Goal: Book appointment/travel/reservation

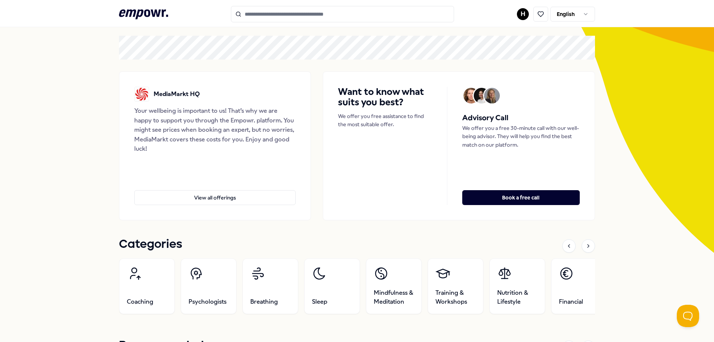
scroll to position [74, 0]
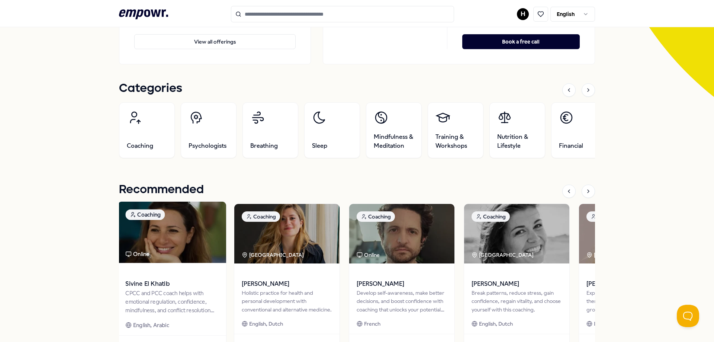
click at [171, 239] on img at bounding box center [172, 232] width 108 height 61
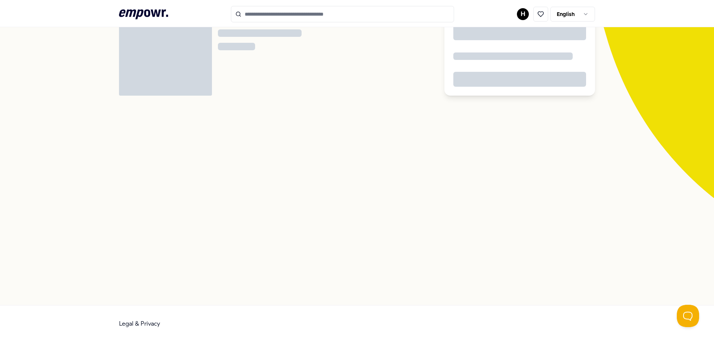
scroll to position [48, 0]
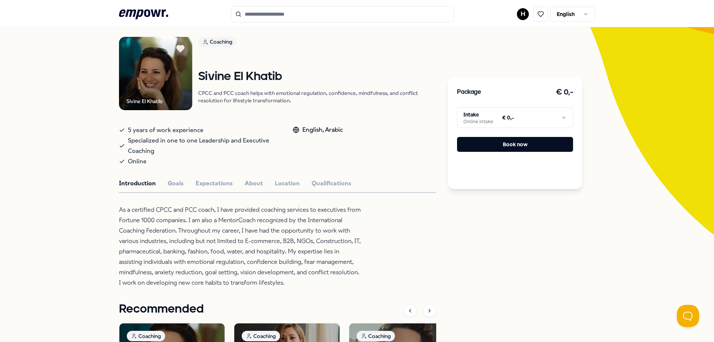
click at [509, 105] on div "Package € 0,- Intake Online intake € 0,- Book now" at bounding box center [515, 133] width 134 height 112
click at [508, 116] on html ".empowr-logo_svg__cls-1{fill:#03032f} H English All categories Self-care librar…" at bounding box center [357, 171] width 714 height 342
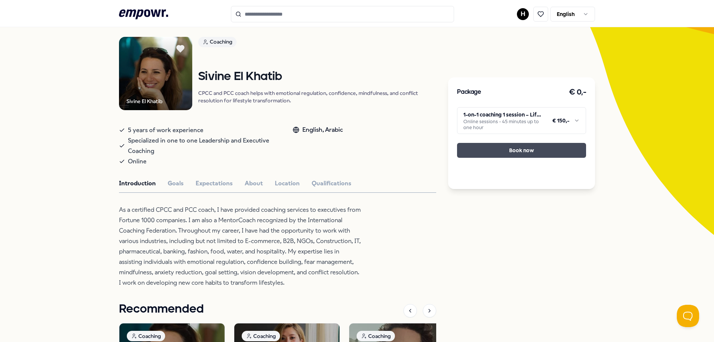
click at [514, 144] on button "Book now" at bounding box center [521, 150] width 129 height 15
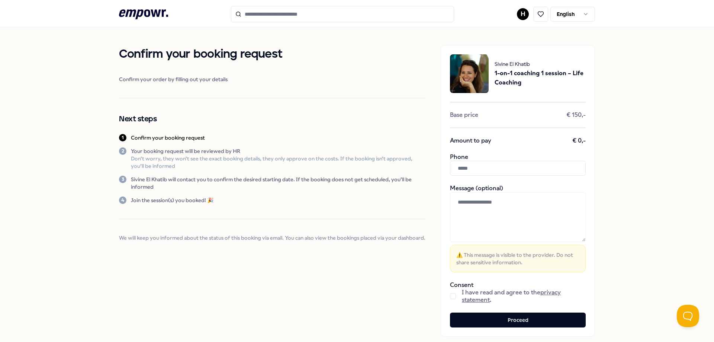
click at [450, 293] on button "button" at bounding box center [453, 296] width 6 height 6
click at [490, 320] on button "Proceed" at bounding box center [518, 320] width 136 height 15
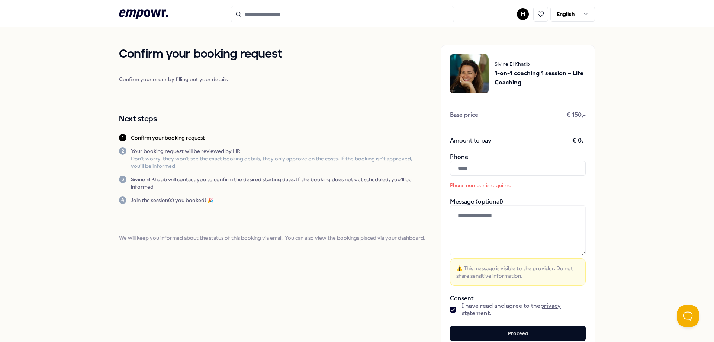
click at [500, 163] on input "text" at bounding box center [518, 168] width 136 height 15
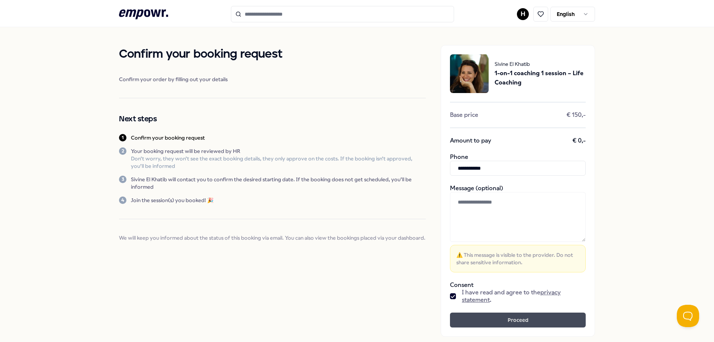
type input "**********"
click at [544, 327] on button "Proceed" at bounding box center [518, 320] width 136 height 15
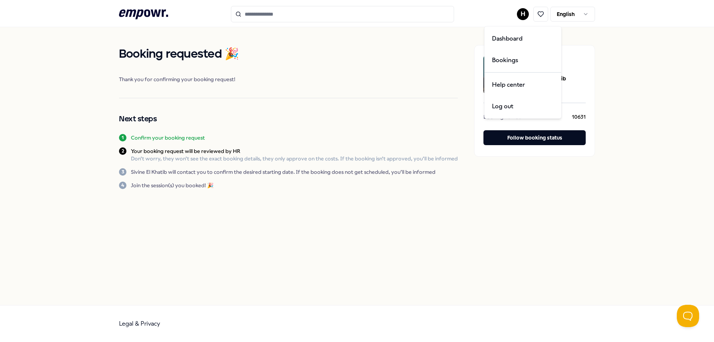
click at [527, 17] on html ".empowr-logo_svg__cls-1{fill:#03032f} H English Booking requested 🎉 Thank you f…" at bounding box center [357, 171] width 714 height 342
click at [525, 38] on div "Dashboard" at bounding box center [523, 39] width 74 height 22
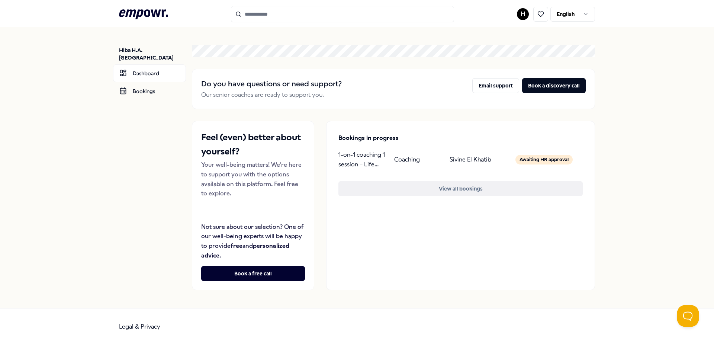
click at [482, 186] on button "View all bookings" at bounding box center [461, 188] width 244 height 15
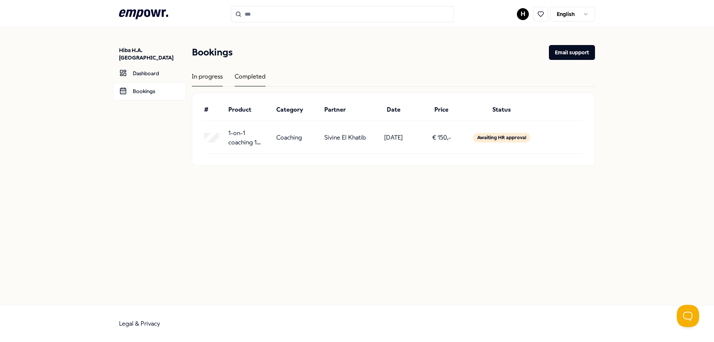
click at [256, 77] on div "Completed" at bounding box center [250, 79] width 31 height 15
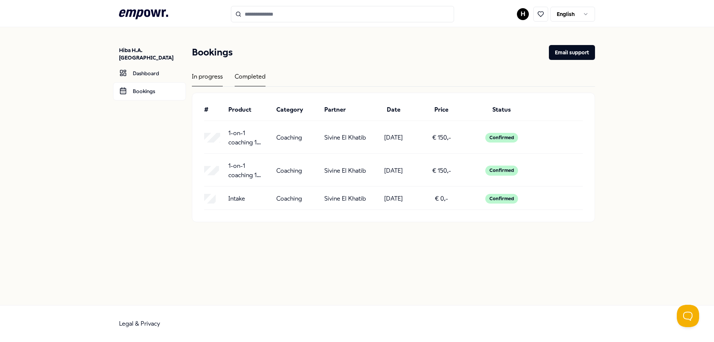
click at [200, 82] on div "In progress" at bounding box center [207, 79] width 31 height 15
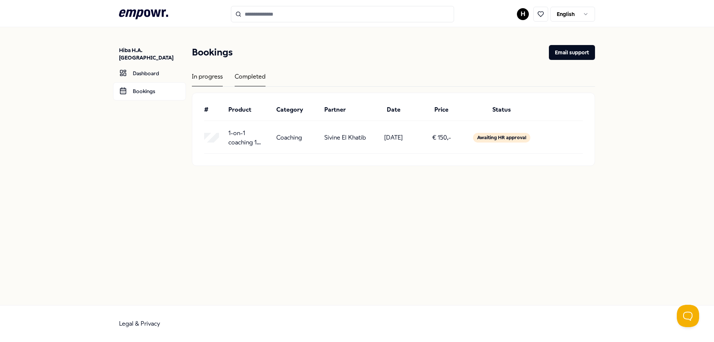
click at [256, 74] on div "Completed" at bounding box center [250, 79] width 31 height 15
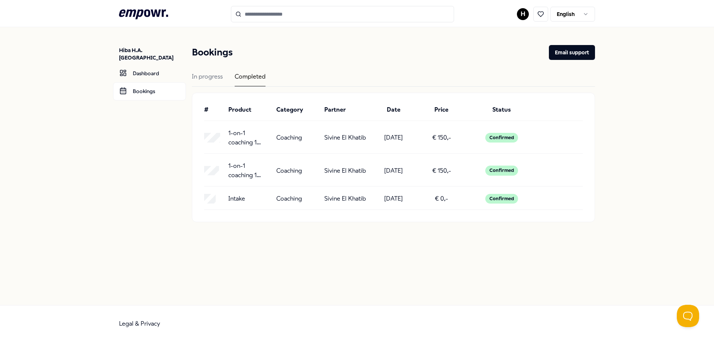
click at [690, 242] on div "Hiba H.A. Chaouni Dashboard Bookings Bookings Email support In progress Complet…" at bounding box center [357, 166] width 714 height 278
